Goal: Use online tool/utility: Use online tool/utility

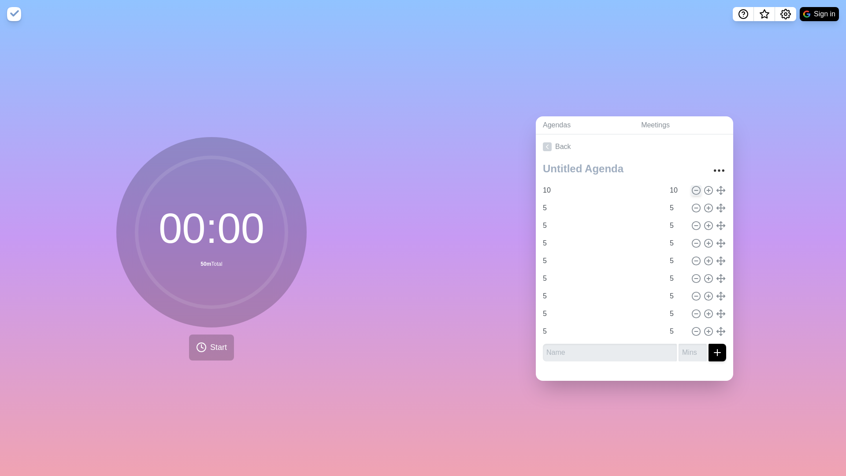
click at [697, 190] on line at bounding box center [695, 190] width 3 height 0
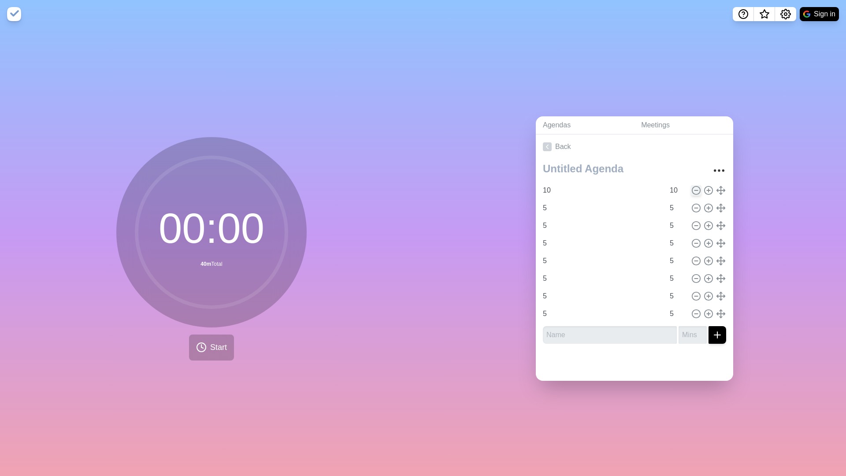
type input "5"
click at [697, 190] on line at bounding box center [695, 190] width 3 height 0
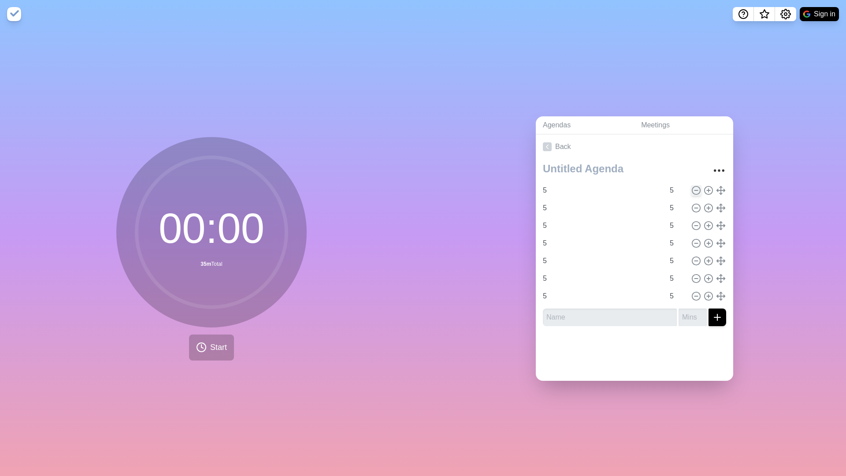
click at [697, 190] on line at bounding box center [695, 190] width 3 height 0
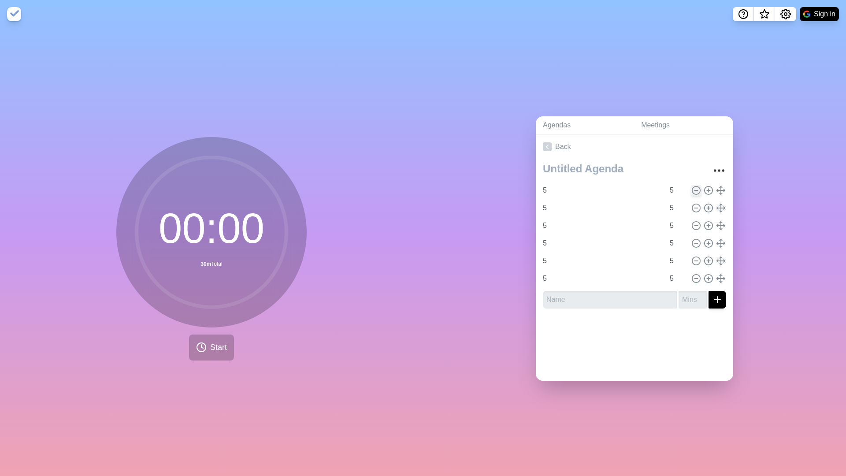
click at [696, 193] on icon at bounding box center [696, 190] width 10 height 10
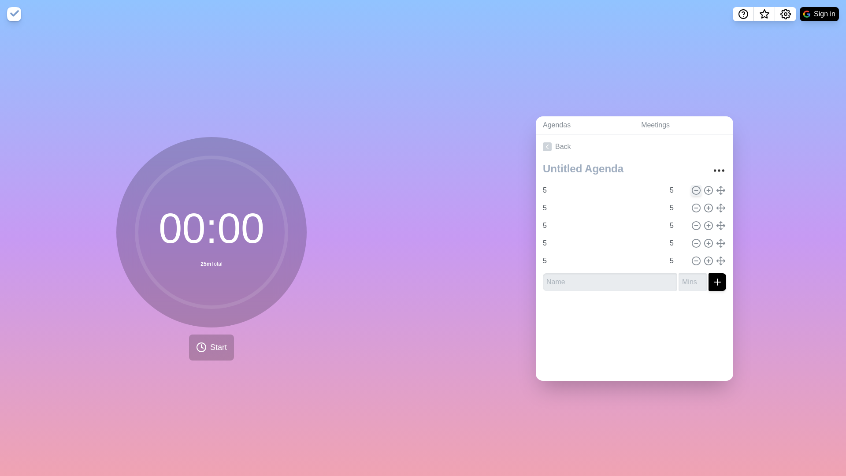
click at [696, 193] on icon at bounding box center [696, 190] width 10 height 10
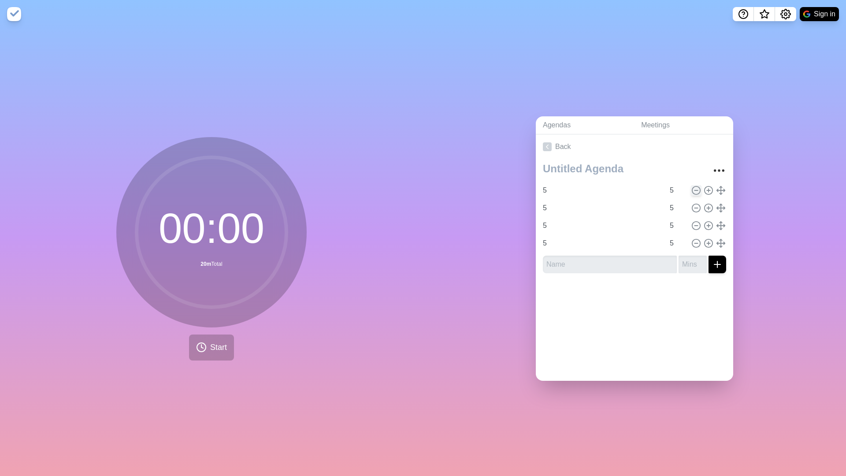
click at [696, 193] on icon at bounding box center [696, 190] width 10 height 10
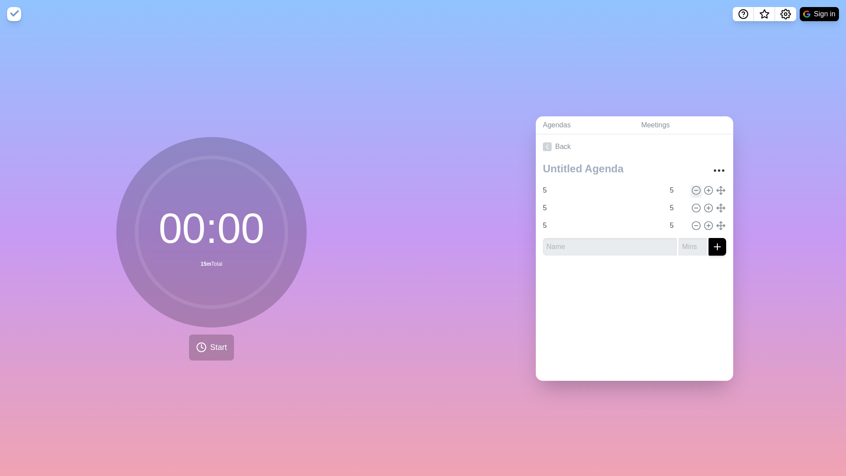
click at [696, 193] on icon at bounding box center [696, 190] width 10 height 10
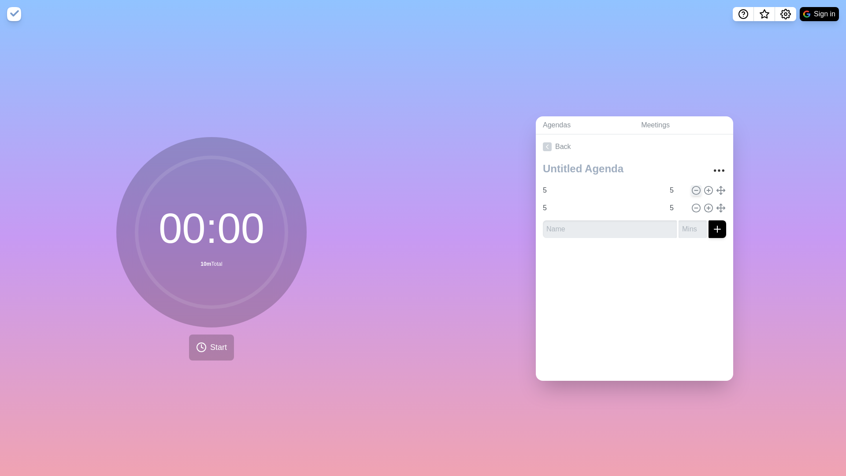
click at [696, 193] on icon at bounding box center [696, 190] width 10 height 10
click at [706, 190] on icon at bounding box center [708, 190] width 10 height 10
click at [592, 212] on input "5" at bounding box center [601, 208] width 125 height 18
type input "2.5"
click at [679, 210] on input "5" at bounding box center [676, 208] width 21 height 18
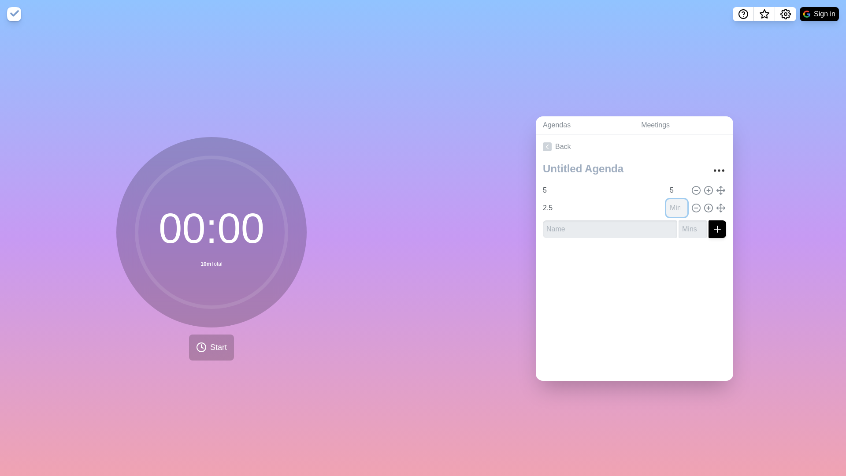
type input "5"
type input "2"
type input "2.5"
click at [705, 208] on icon at bounding box center [708, 208] width 10 height 10
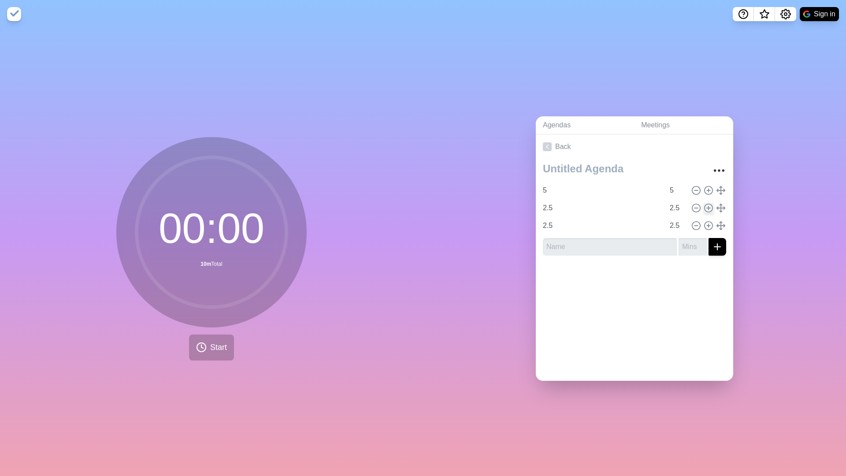
click at [705, 208] on icon at bounding box center [708, 208] width 10 height 10
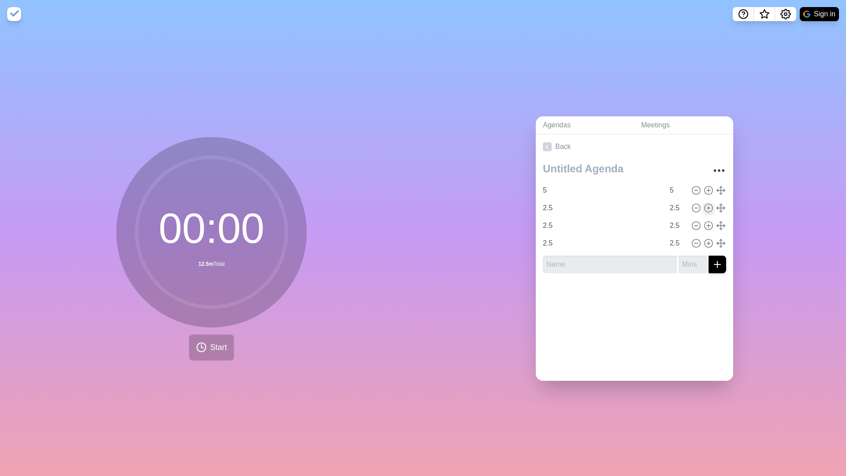
click at [705, 208] on icon at bounding box center [708, 208] width 10 height 10
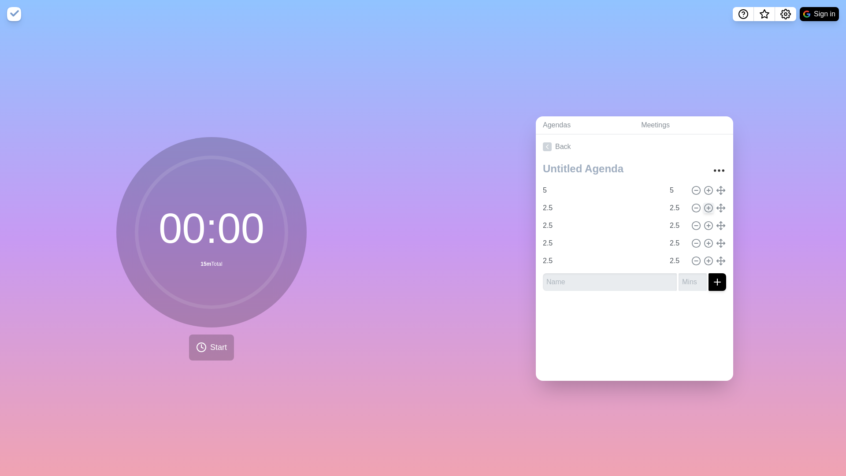
click at [705, 208] on icon at bounding box center [708, 208] width 10 height 10
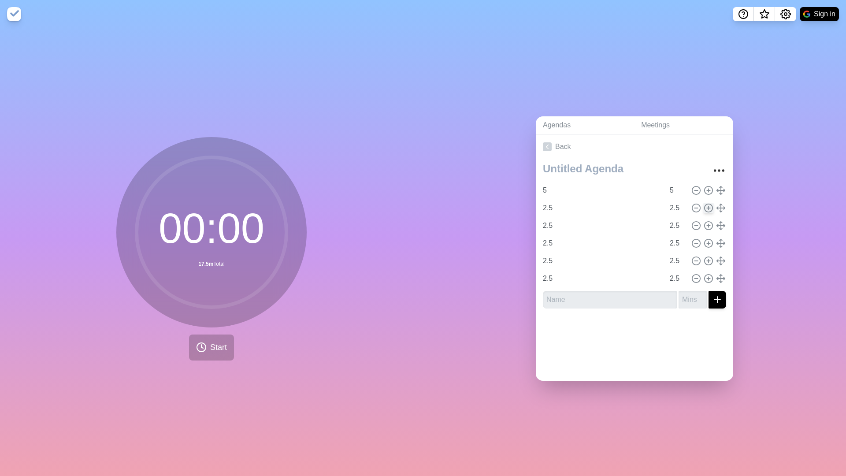
click at [705, 208] on icon at bounding box center [708, 208] width 10 height 10
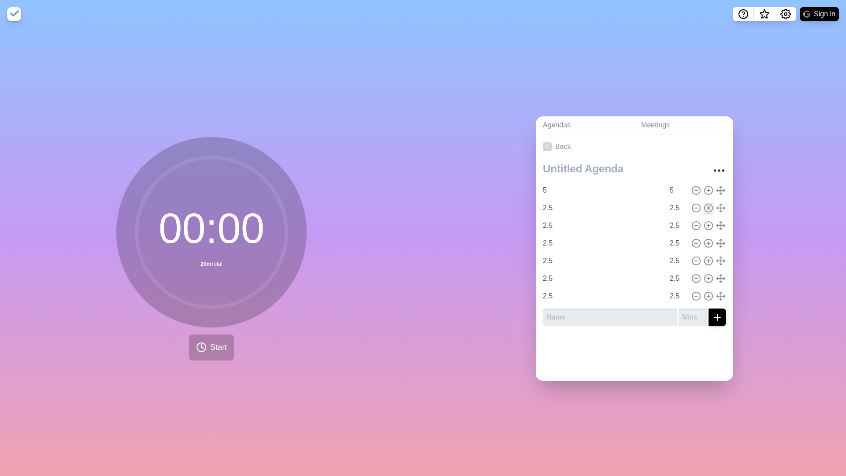
click at [705, 208] on icon at bounding box center [708, 208] width 10 height 10
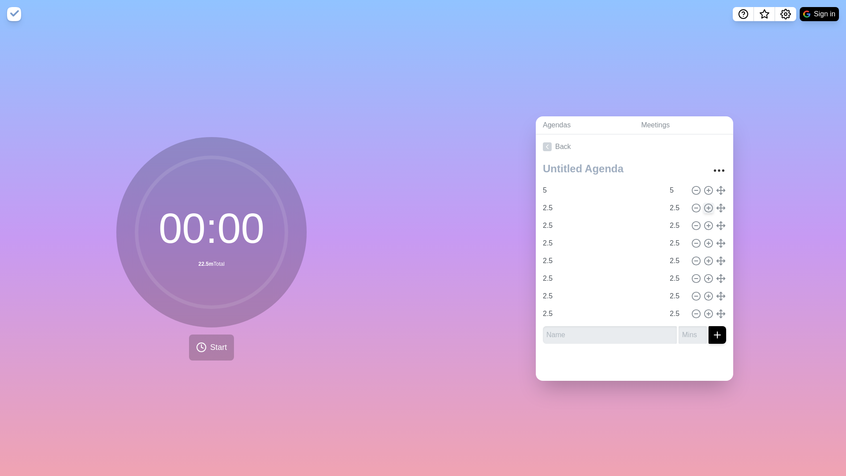
click at [705, 208] on icon at bounding box center [708, 208] width 10 height 10
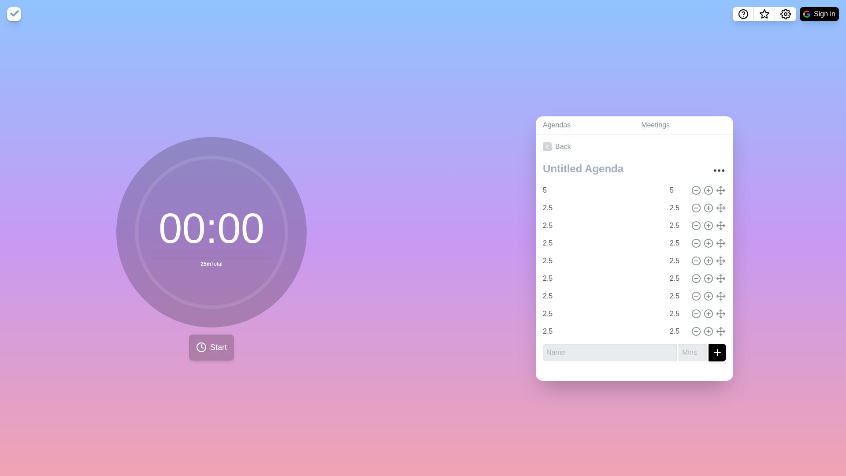
click at [201, 344] on polyline at bounding box center [202, 346] width 2 height 4
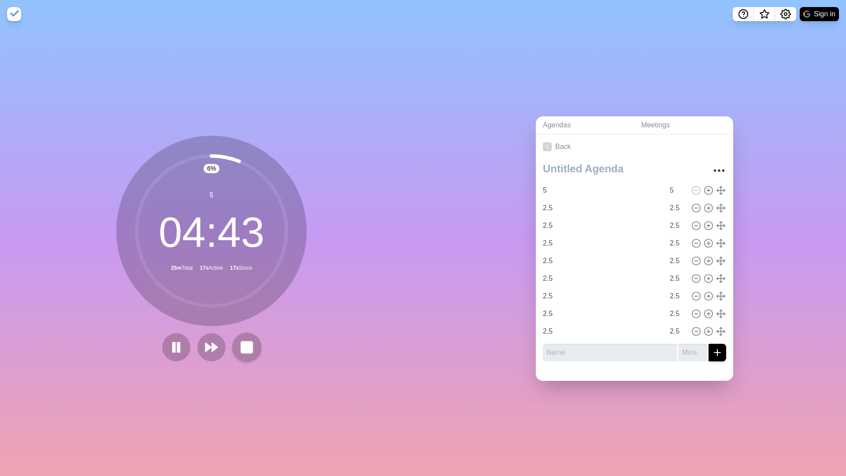
click at [234, 344] on button at bounding box center [247, 347] width 30 height 30
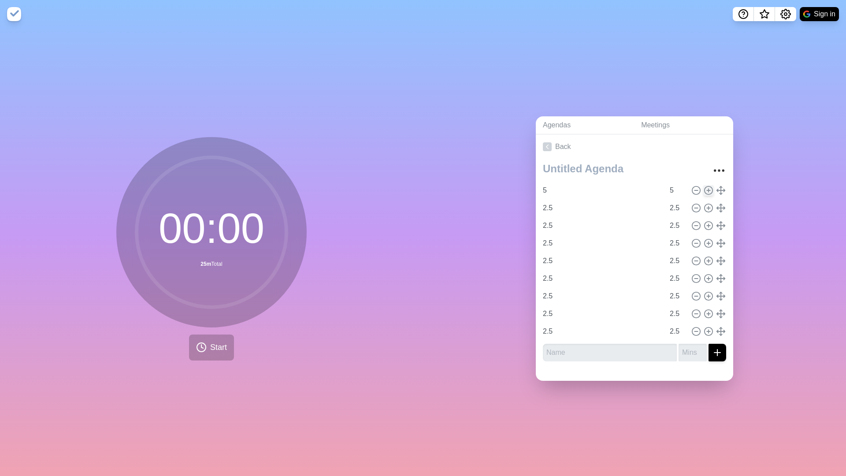
click at [707, 186] on circle at bounding box center [708, 190] width 8 height 8
type input "5"
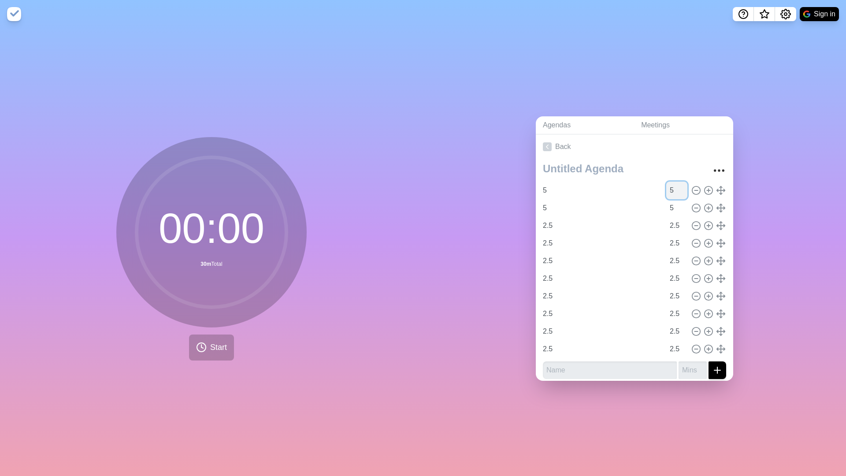
click at [684, 187] on input "5" at bounding box center [676, 190] width 21 height 18
type input "1"
click at [596, 187] on input "5" at bounding box center [601, 190] width 125 height 18
type input "Buff"
click at [203, 337] on button "Start" at bounding box center [211, 347] width 45 height 26
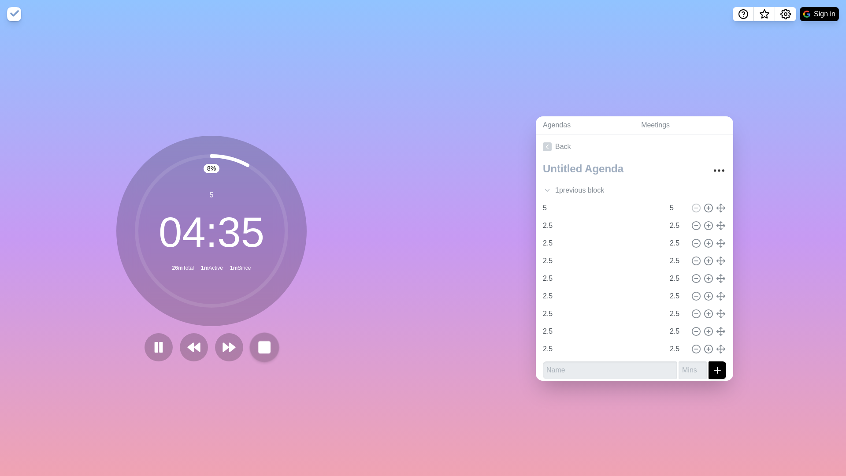
click at [263, 351] on rect at bounding box center [264, 346] width 11 height 11
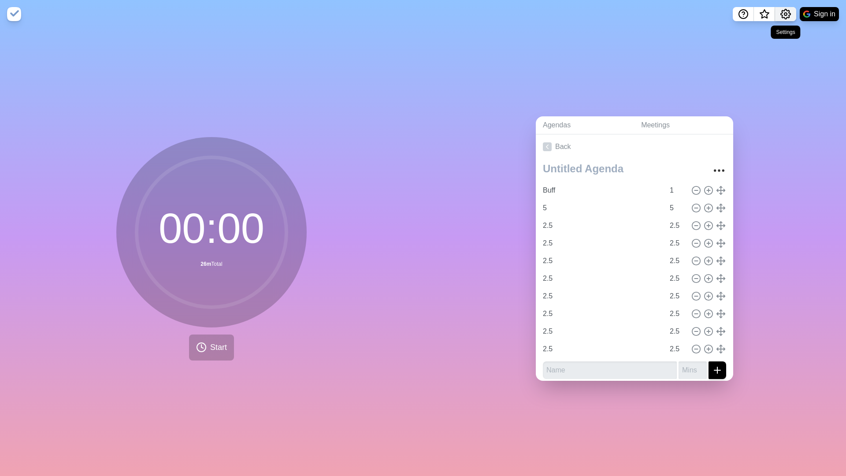
click at [781, 12] on icon "Settings" at bounding box center [786, 14] width 10 height 10
click at [741, 28] on div "Preferences" at bounding box center [758, 34] width 76 height 18
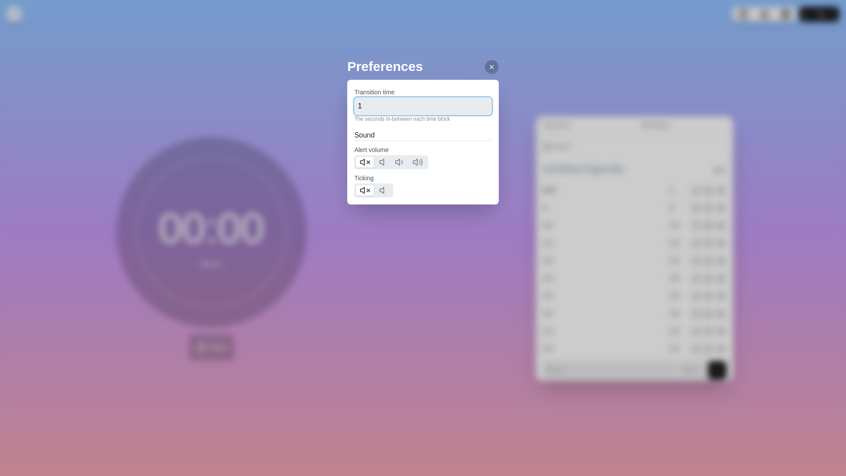
click at [407, 106] on input "1" at bounding box center [422, 106] width 137 height 18
type input "5"
click at [493, 72] on div at bounding box center [492, 67] width 14 height 14
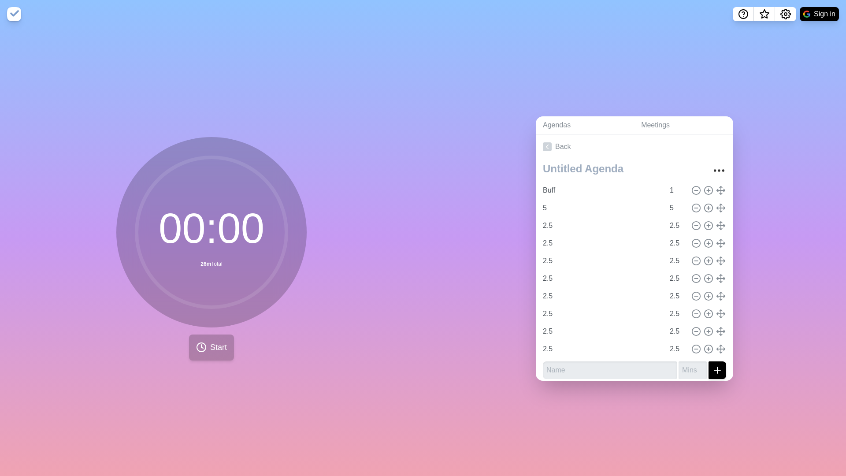
click at [202, 359] on button "Start" at bounding box center [211, 347] width 45 height 26
